Goal: Task Accomplishment & Management: Use online tool/utility

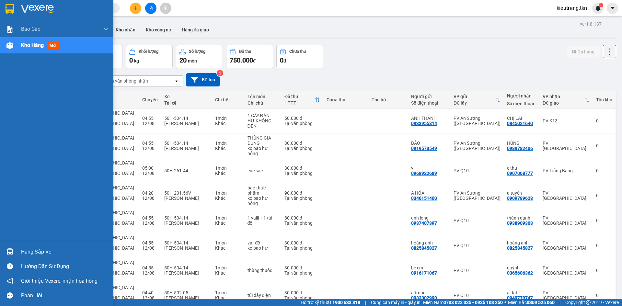
click at [22, 251] on div "Hàng sắp về" at bounding box center [64, 252] width 87 height 10
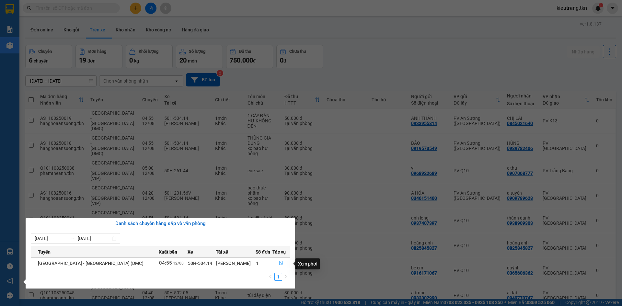
click at [279, 266] on icon "file-done" at bounding box center [281, 263] width 4 height 5
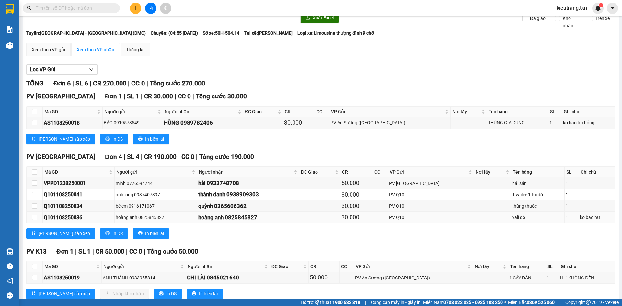
scroll to position [46, 0]
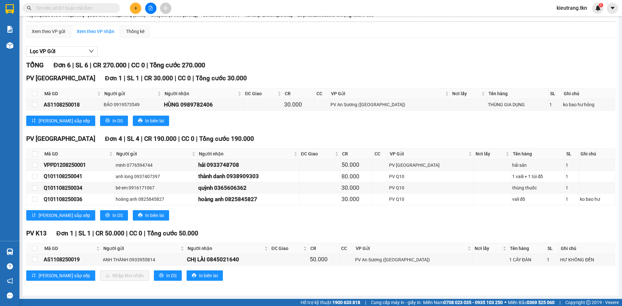
click at [38, 247] on th at bounding box center [35, 248] width 16 height 11
click at [33, 260] on input "checkbox" at bounding box center [34, 259] width 5 height 5
checkbox input "true"
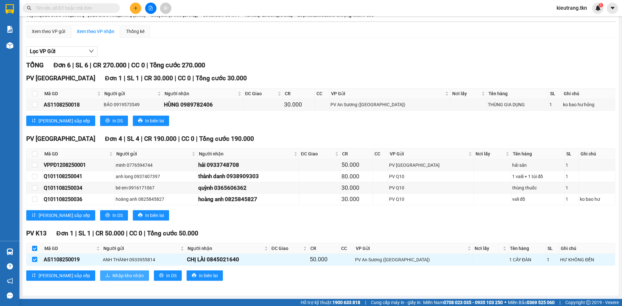
click at [112, 278] on span "Nhập kho nhận" at bounding box center [127, 275] width 31 height 7
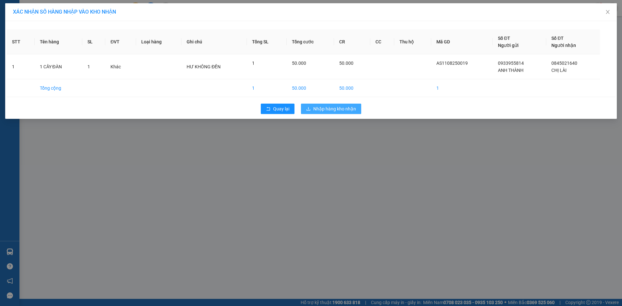
click at [328, 108] on span "Nhập hàng kho nhận" at bounding box center [334, 108] width 43 height 7
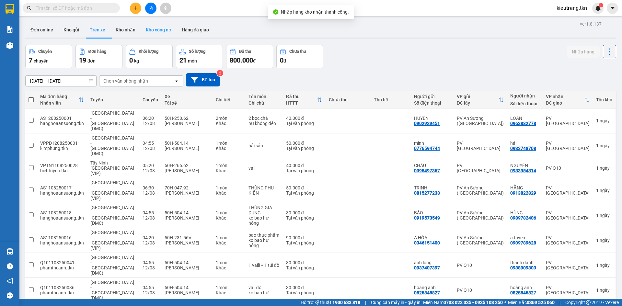
click at [157, 29] on button "Kho công nợ" at bounding box center [159, 30] width 36 height 16
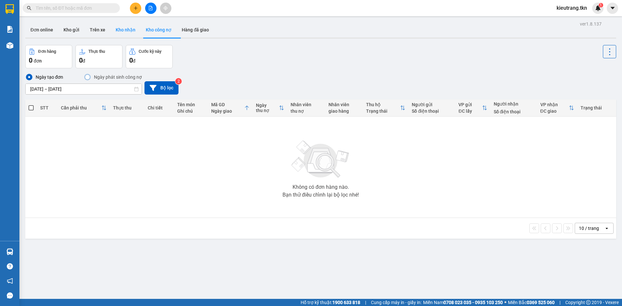
click at [133, 31] on button "Kho nhận" at bounding box center [125, 30] width 30 height 16
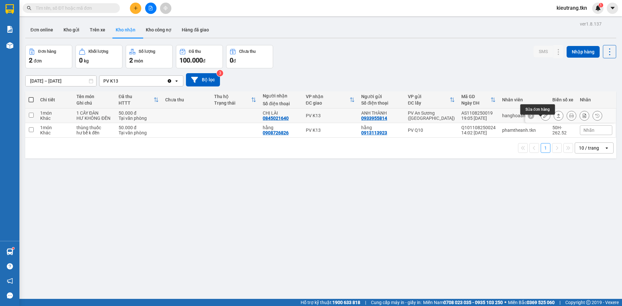
click at [543, 118] on icon at bounding box center [545, 115] width 5 height 5
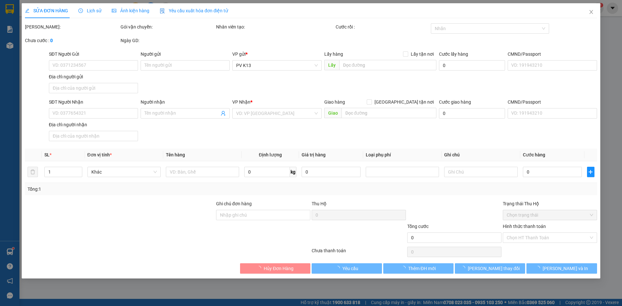
type input "0933955814"
type input "ANH THÀNH"
type input "0845021640"
type input "CHỊ LÀI"
type input "50.000"
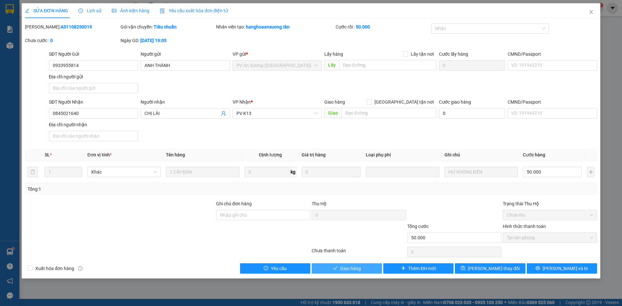
click at [335, 271] on icon "check" at bounding box center [335, 268] width 5 height 5
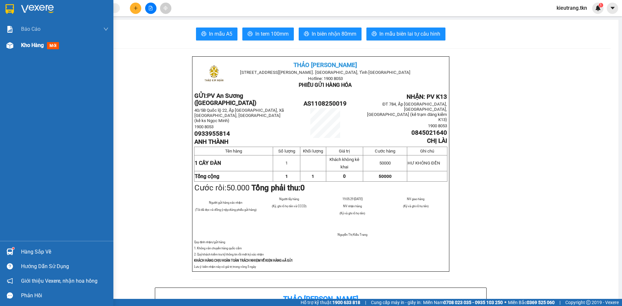
click at [27, 44] on span "Kho hàng" at bounding box center [32, 45] width 23 height 6
